Goal: Navigation & Orientation: Find specific page/section

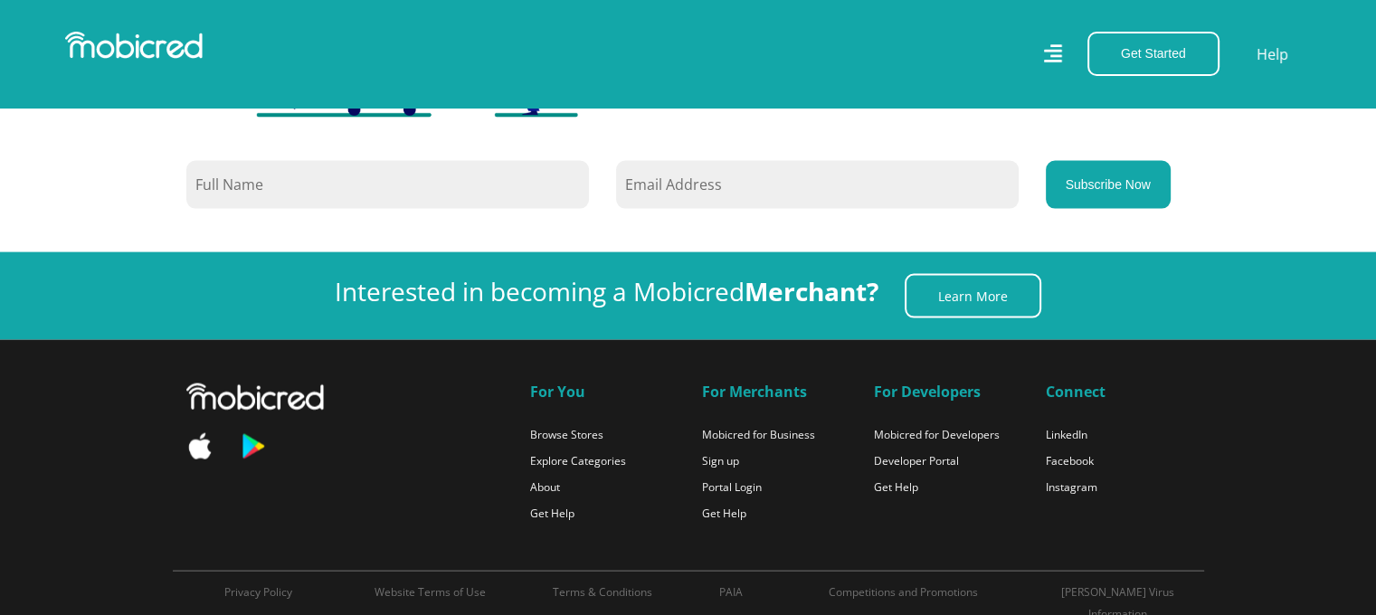
scroll to position [3891, 0]
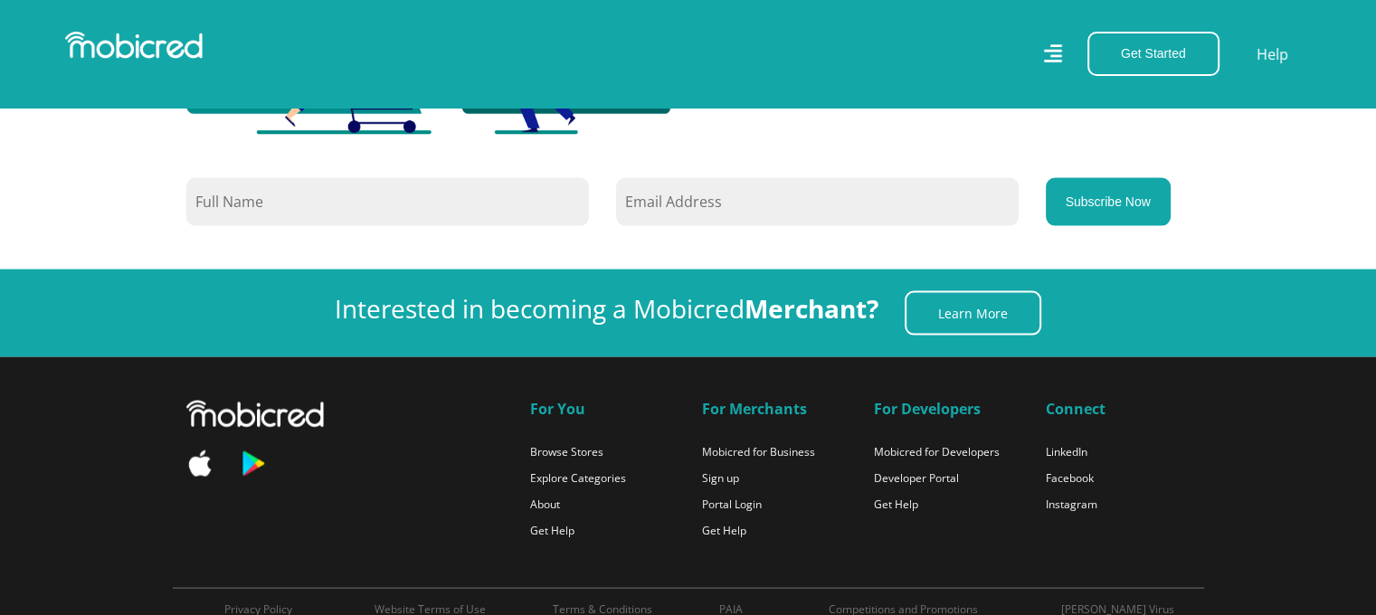
drag, startPoint x: 1386, startPoint y: 74, endPoint x: 1389, endPoint y: 560, distance: 485.8
click at [916, 444] on link "Mobicred for Developers" at bounding box center [937, 451] width 126 height 15
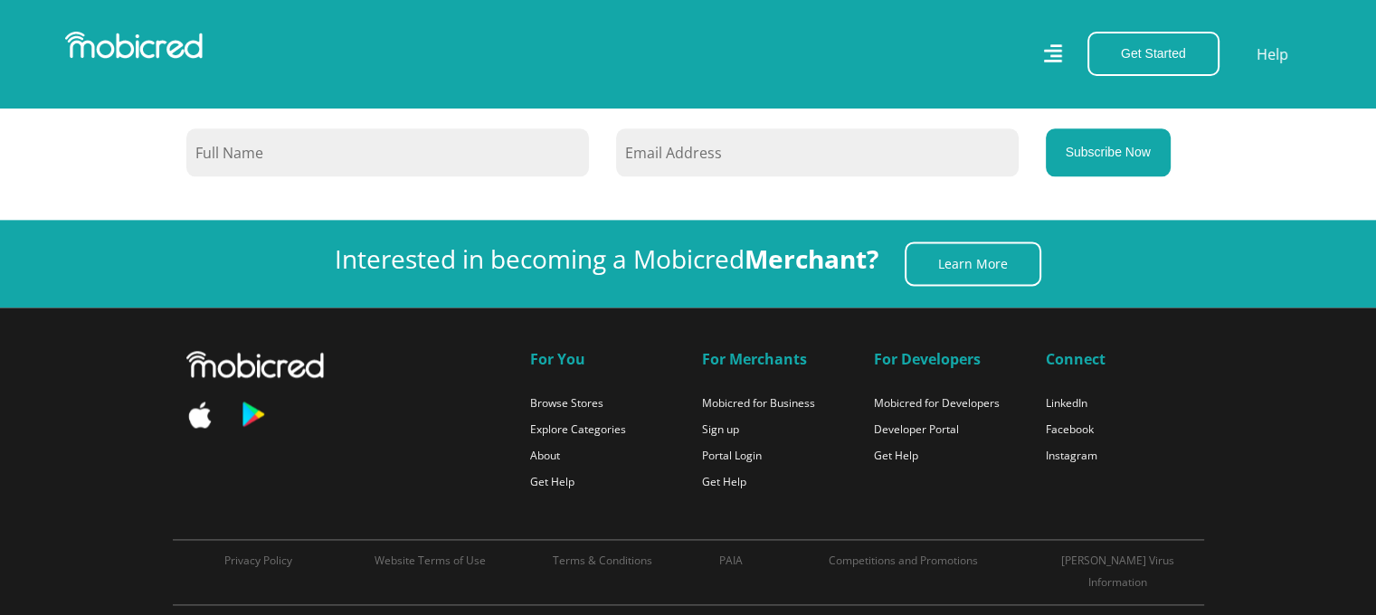
scroll to position [2388, 0]
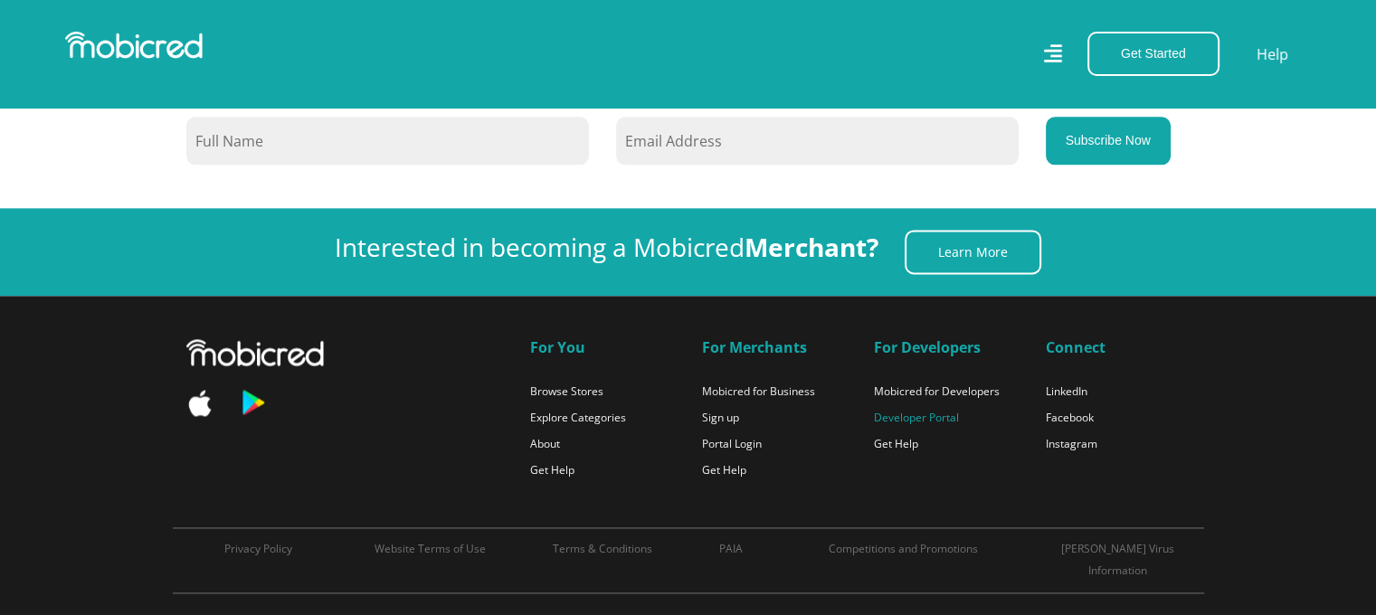
click at [899, 418] on link "Developer Portal" at bounding box center [916, 417] width 85 height 15
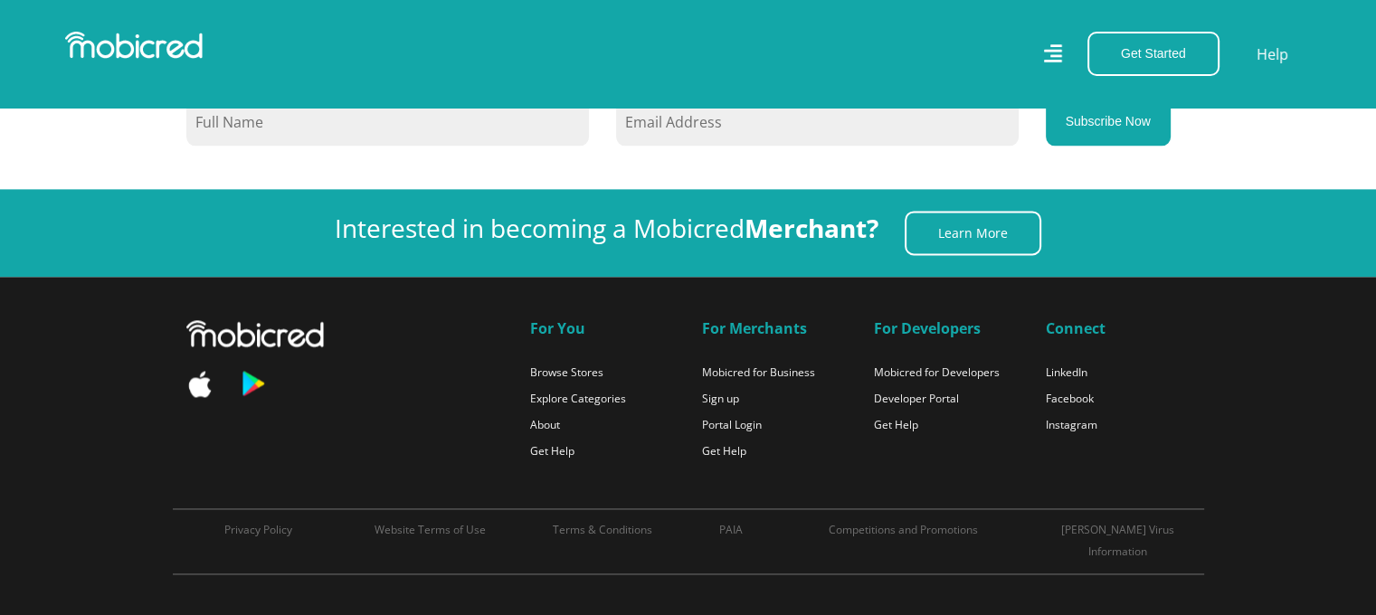
scroll to position [2411, 0]
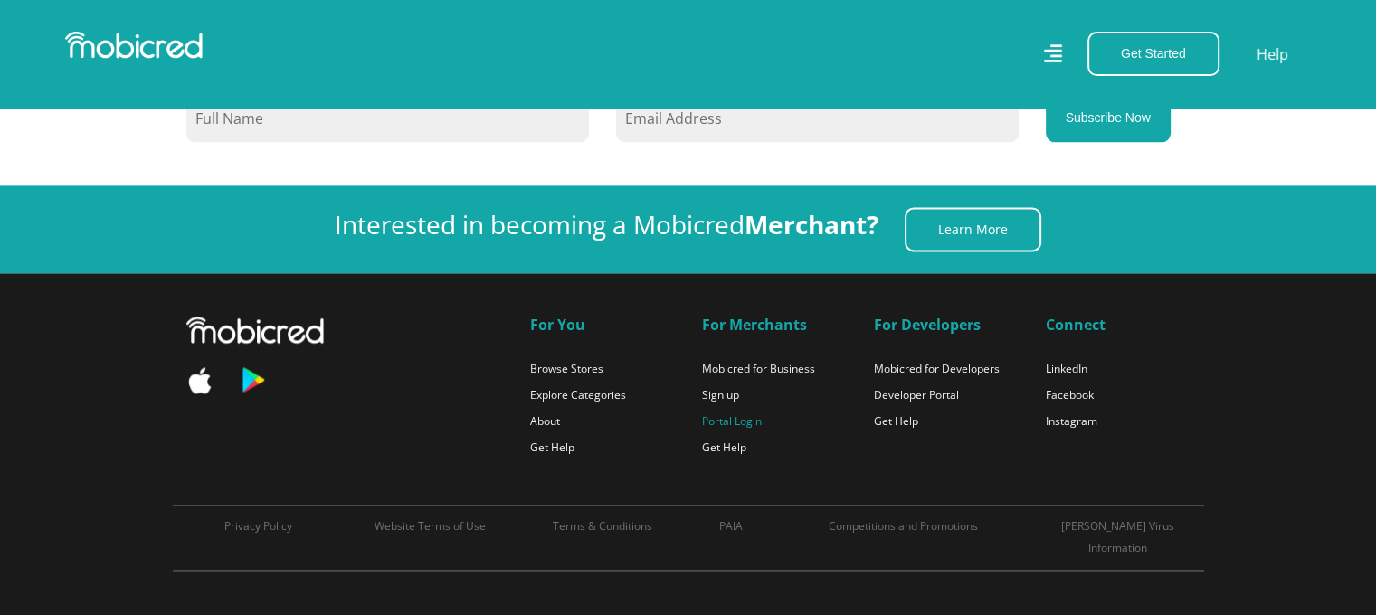
click at [724, 414] on link "Portal Login" at bounding box center [732, 420] width 60 height 15
